Goal: Information Seeking & Learning: Learn about a topic

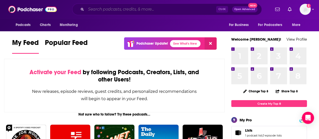
click at [158, 8] on input "Search podcasts, credits, & more..." at bounding box center [151, 9] width 130 height 8
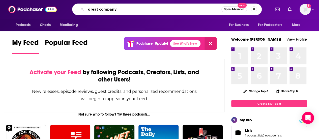
type input "great company"
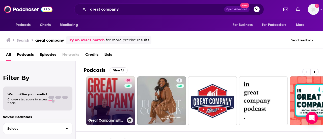
click at [95, 105] on link "80 Great Company with [PERSON_NAME]" at bounding box center [110, 100] width 49 height 49
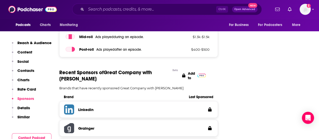
scroll to position [818, 0]
